Goal: Task Accomplishment & Management: Manage account settings

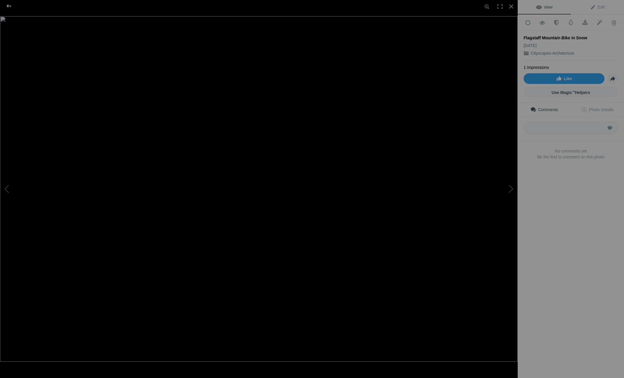
click at [9, 4] on div at bounding box center [8, 6] width 21 height 12
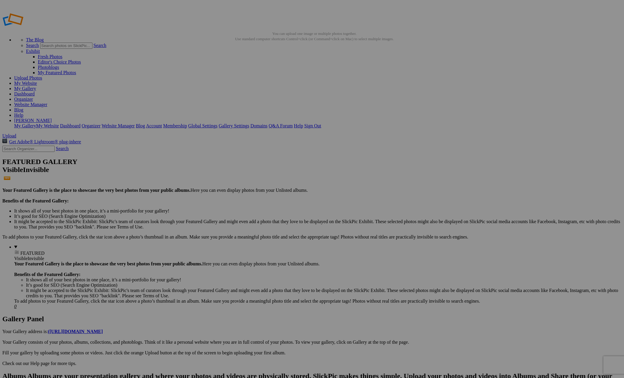
click at [37, 81] on link "My Website" at bounding box center [25, 83] width 23 height 5
click at [47, 102] on link "Website Manager" at bounding box center [30, 104] width 33 height 5
